Goal: Find specific fact: Find specific fact

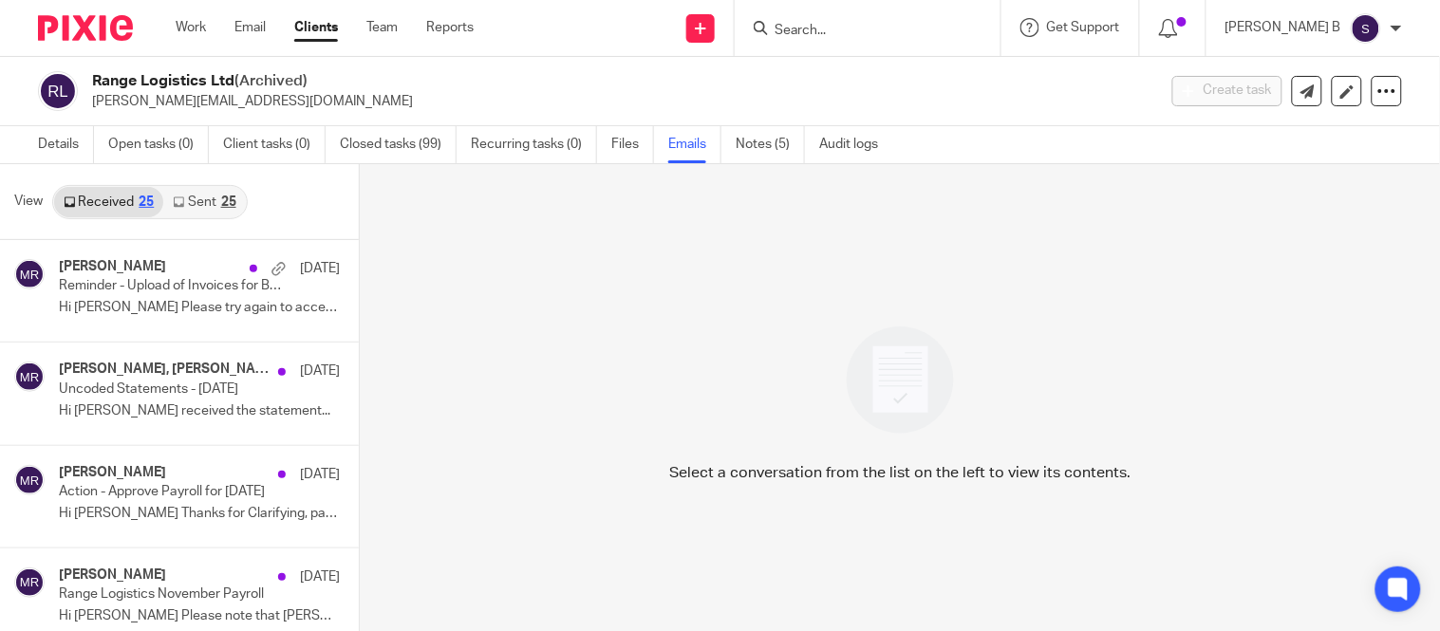
click at [812, 35] on input "Search" at bounding box center [857, 31] width 171 height 17
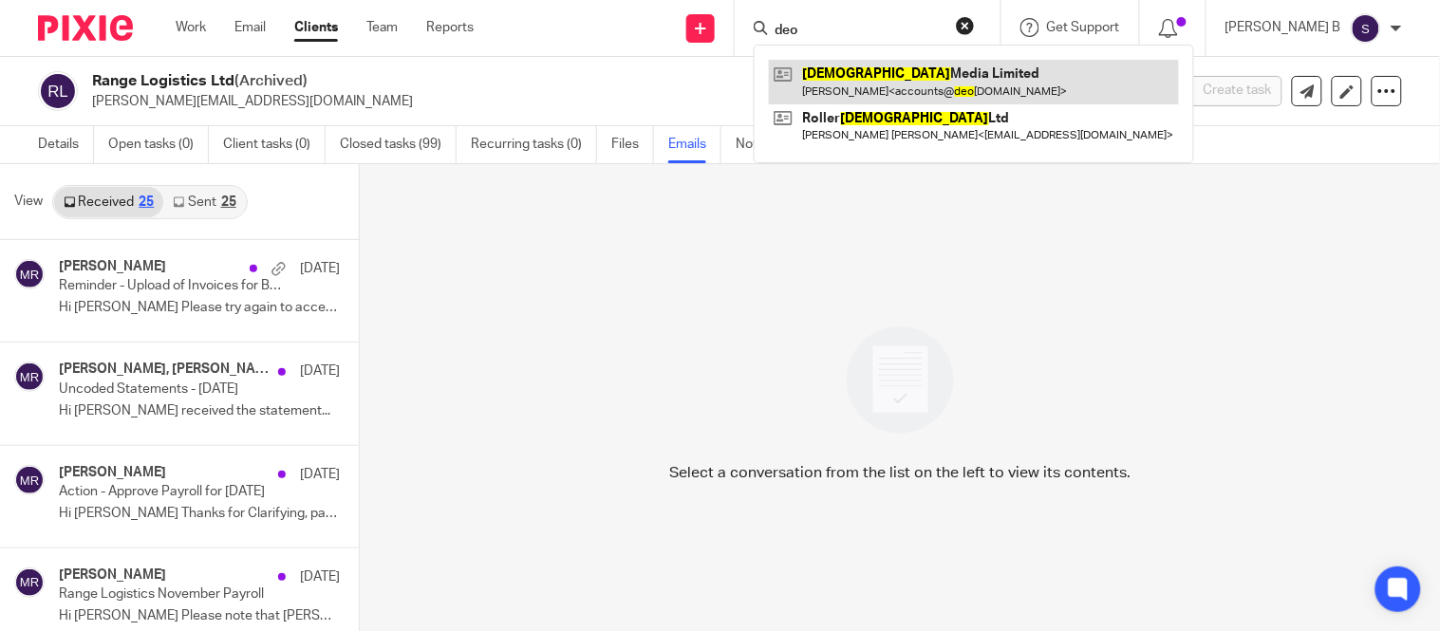
type input "deo"
click at [862, 82] on link at bounding box center [974, 82] width 410 height 44
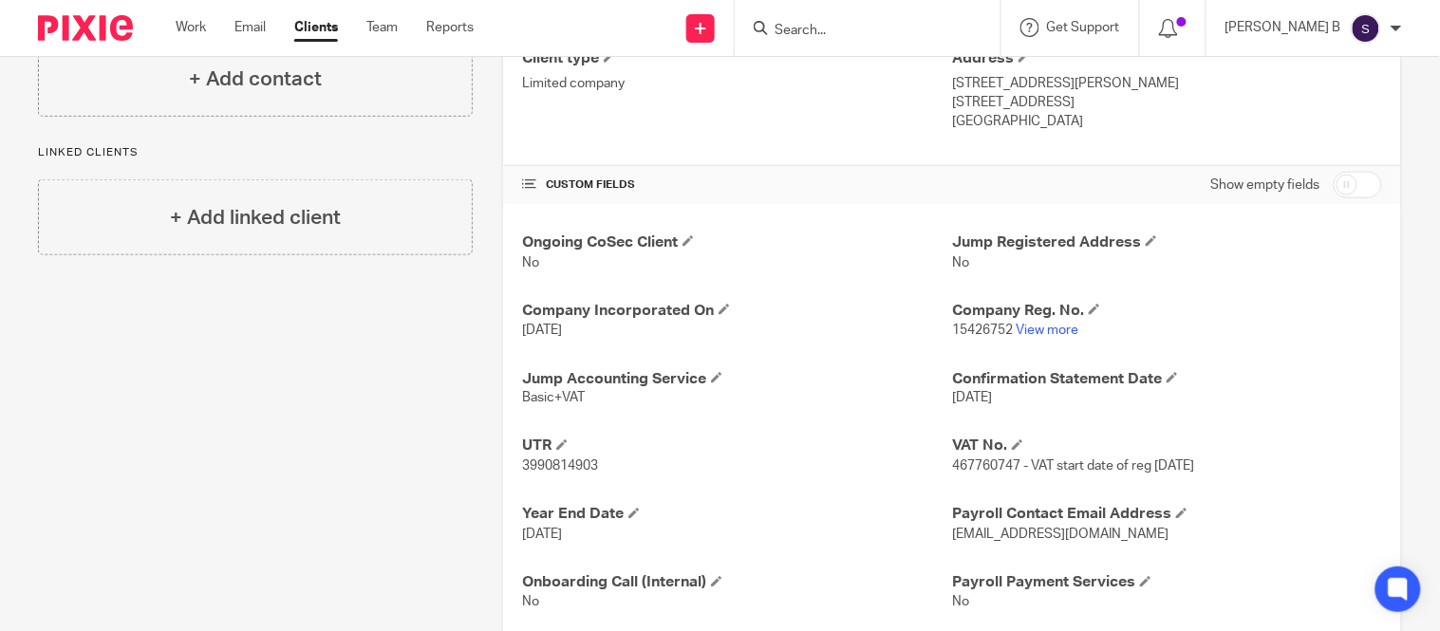
scroll to position [526, 0]
drag, startPoint x: 522, startPoint y: 466, endPoint x: 626, endPoint y: 467, distance: 104.4
click at [626, 467] on div "Ongoing CoSec Client No Jump Registered Address No Company Incorporated On 19 J…" at bounding box center [952, 421] width 898 height 437
drag, startPoint x: 942, startPoint y: 332, endPoint x: 1004, endPoint y: 325, distance: 62.1
click at [1004, 325] on p "15426752 View more" at bounding box center [1167, 329] width 430 height 19
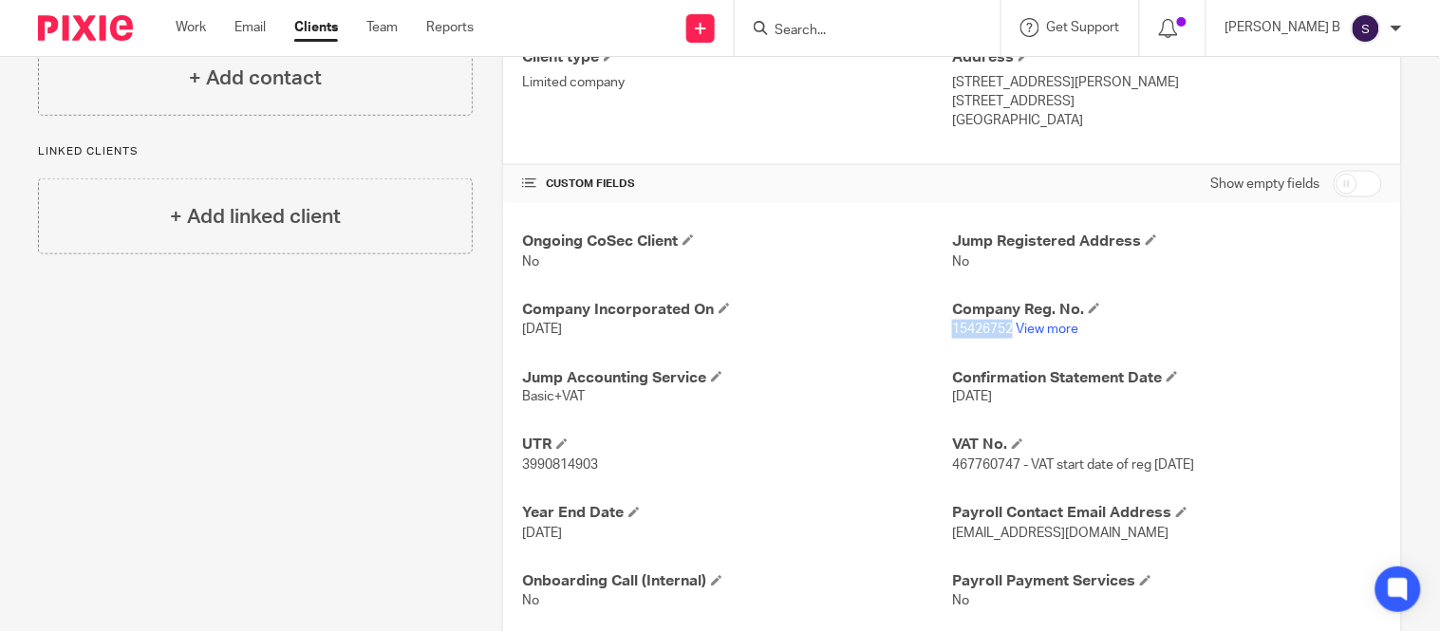
copy span "15426752"
drag, startPoint x: 517, startPoint y: 470, endPoint x: 607, endPoint y: 478, distance: 90.6
click at [607, 478] on div "Ongoing CoSec Client No Jump Registered Address No Company Incorporated On 19 J…" at bounding box center [952, 421] width 898 height 437
copy span "3990814903"
click at [1063, 330] on link "View more" at bounding box center [1046, 329] width 63 height 13
